Goal: Understand process/instructions: Learn how to perform a task or action

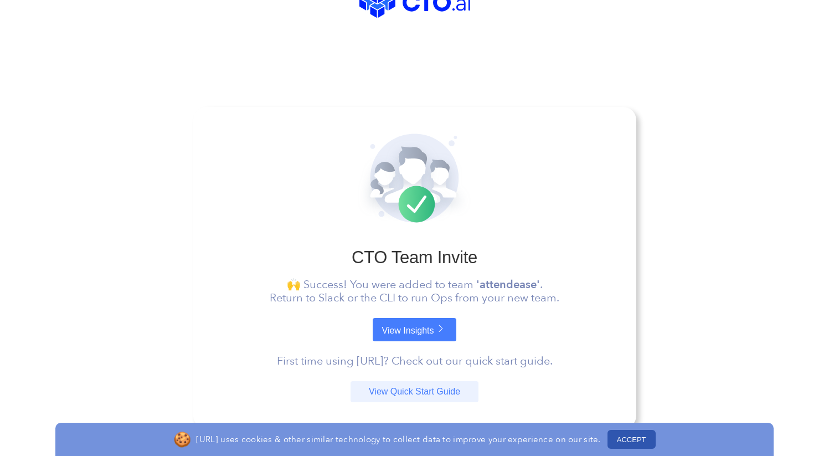
scroll to position [85, 0]
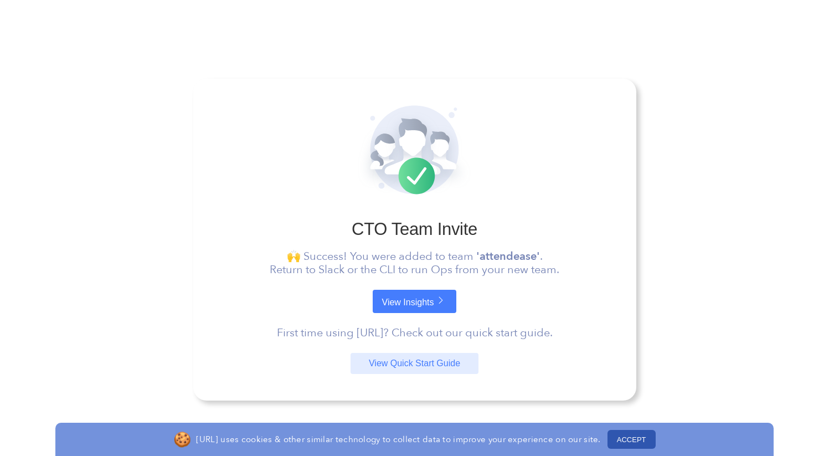
click at [426, 365] on link "View Quick Start Guide" at bounding box center [415, 363] width 128 height 21
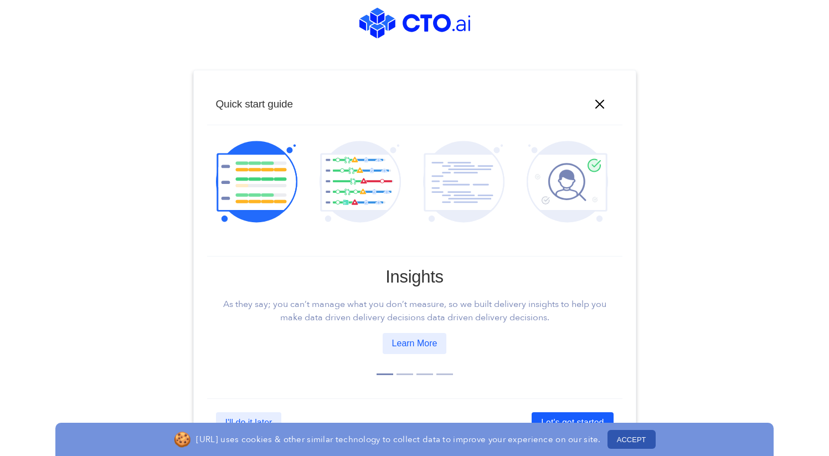
scroll to position [39, 0]
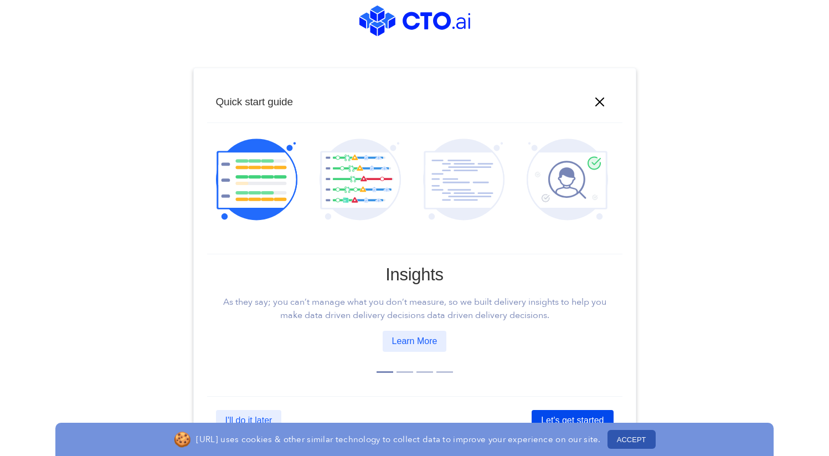
click at [543, 413] on link "Let's get started" at bounding box center [572, 420] width 81 height 21
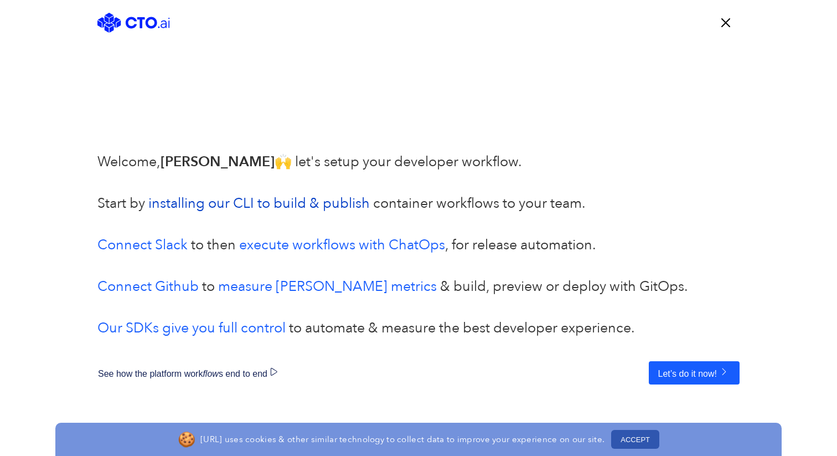
click at [259, 203] on link "installing our CLI to build & publish" at bounding box center [259, 203] width 222 height 19
click at [167, 289] on link "Connect Github" at bounding box center [147, 286] width 101 height 19
click at [732, 369] on button "Let’s do it now!" at bounding box center [694, 372] width 91 height 23
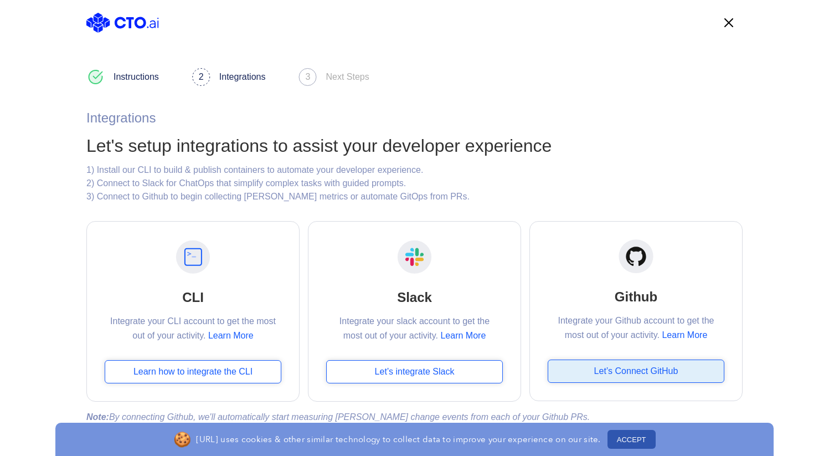
click at [609, 377] on div "Let’s Connect GitHub" at bounding box center [636, 370] width 177 height 23
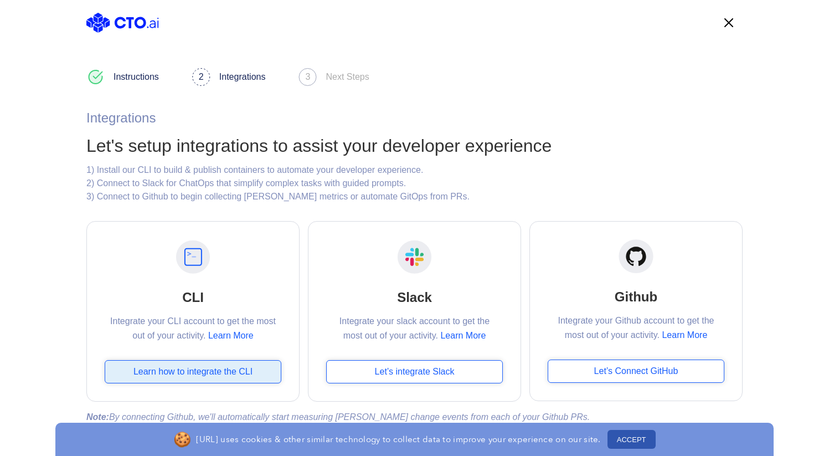
click at [216, 362] on div "Learn how to integrate the CLI" at bounding box center [193, 371] width 177 height 23
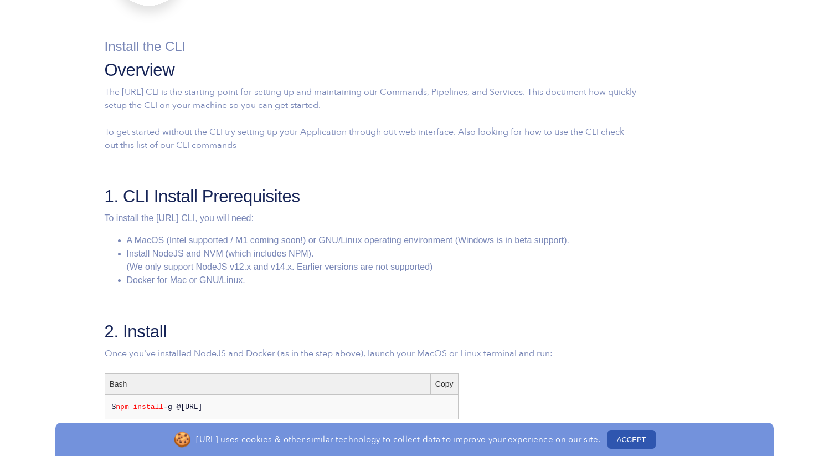
scroll to position [221, 0]
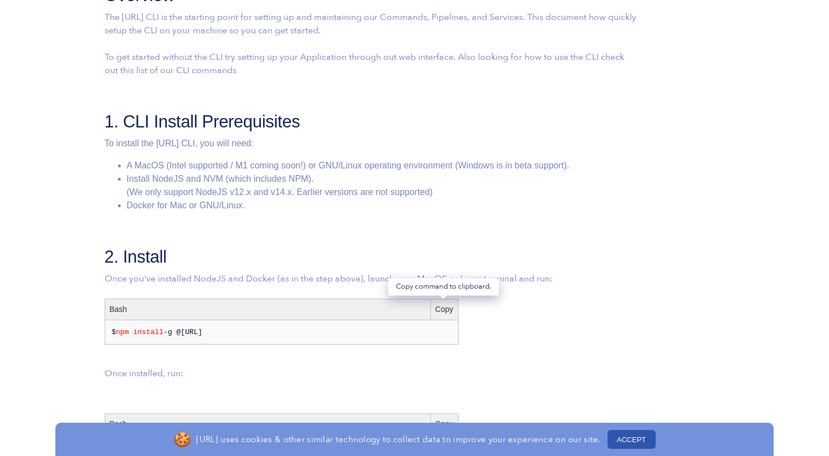
click at [434, 312] on div "Copy" at bounding box center [444, 309] width 28 height 20
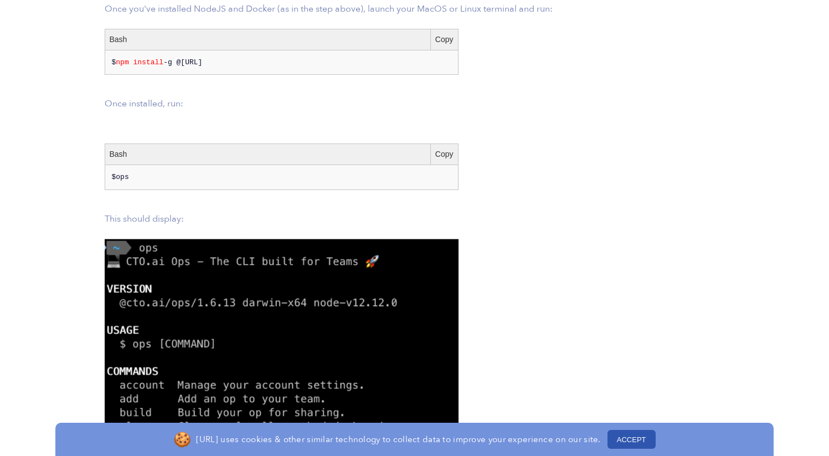
scroll to position [504, 0]
